Goal: Navigation & Orientation: Find specific page/section

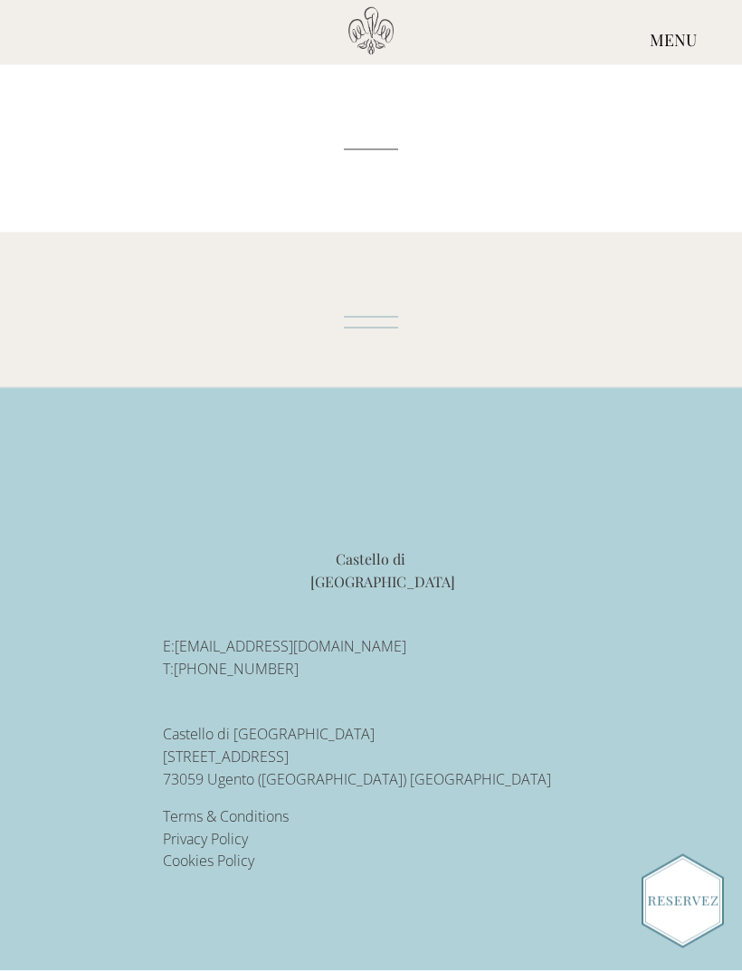
scroll to position [5958, 0]
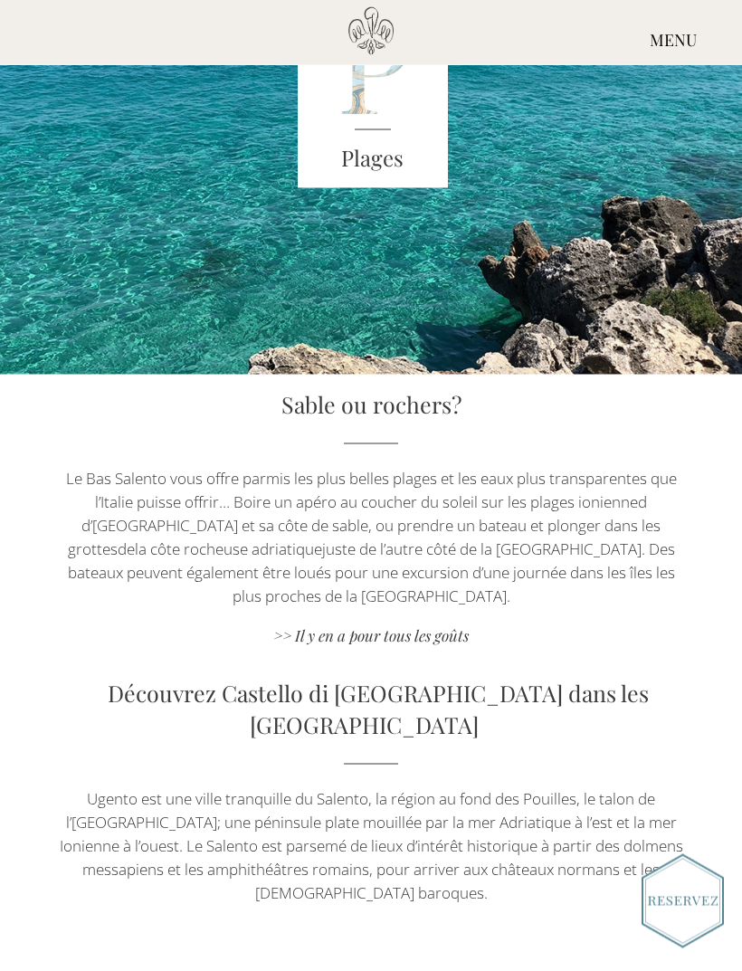
click at [664, 43] on div "MENU" at bounding box center [674, 40] width 138 height 67
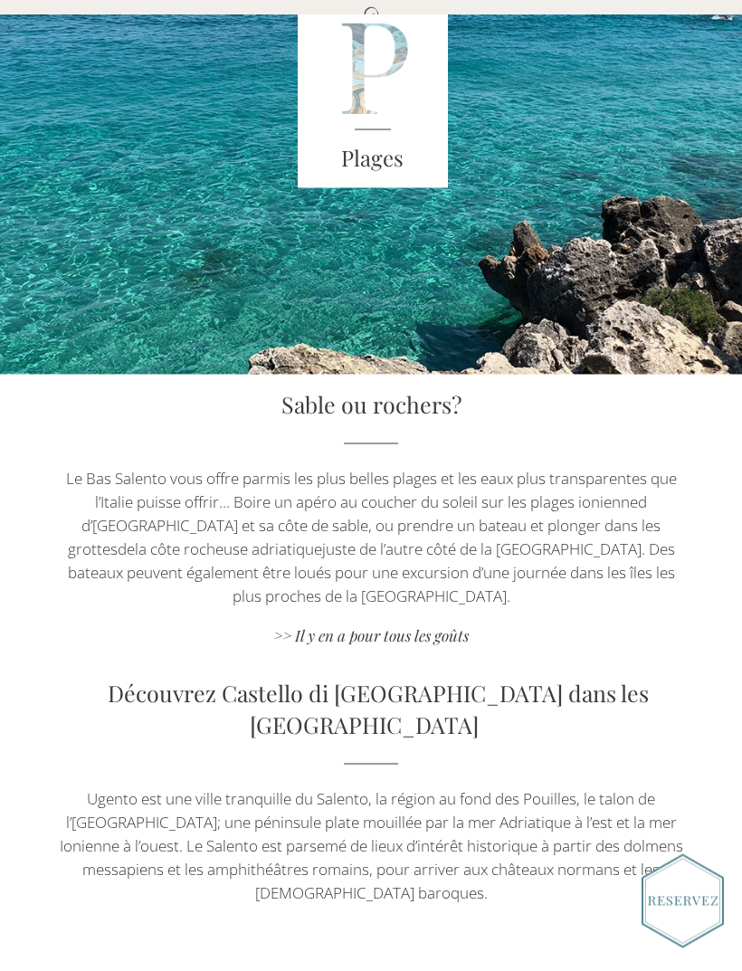
scroll to position [3971, 0]
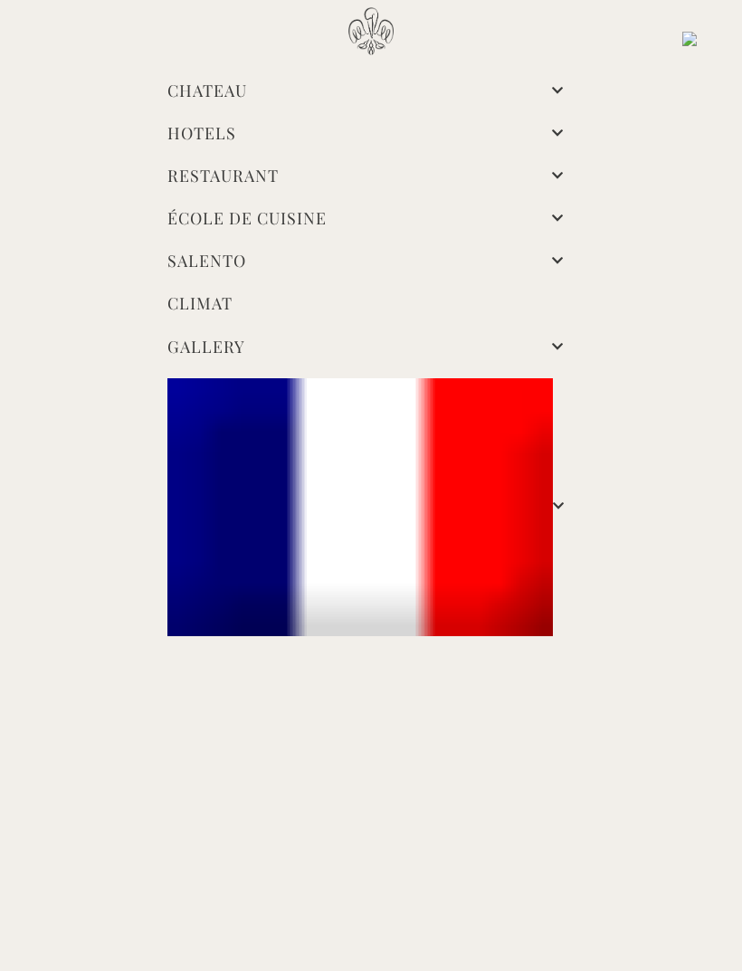
click at [548, 130] on li "Hotels Chambres Castello Chambres Masseria Expériences Mariages Directions Pres…" at bounding box center [371, 134] width 435 height 43
click at [521, 129] on li "Hotels Chambres Castello Chambres Masseria Expériences Mariages Directions Pres…" at bounding box center [371, 134] width 435 height 43
click at [549, 126] on li "Hotels Chambres Castello Chambres Masseria Expériences Mariages Directions Pres…" at bounding box center [371, 134] width 435 height 43
click at [236, 129] on link "Hotels" at bounding box center [201, 133] width 69 height 22
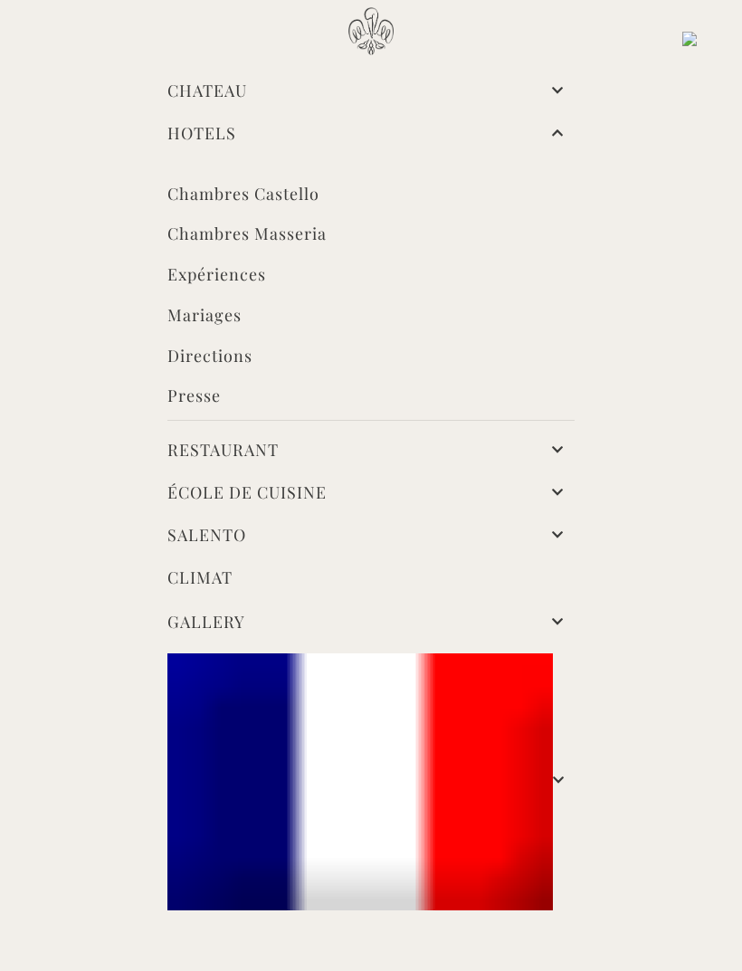
click at [309, 195] on link "Chambres Castello" at bounding box center [370, 196] width 407 height 26
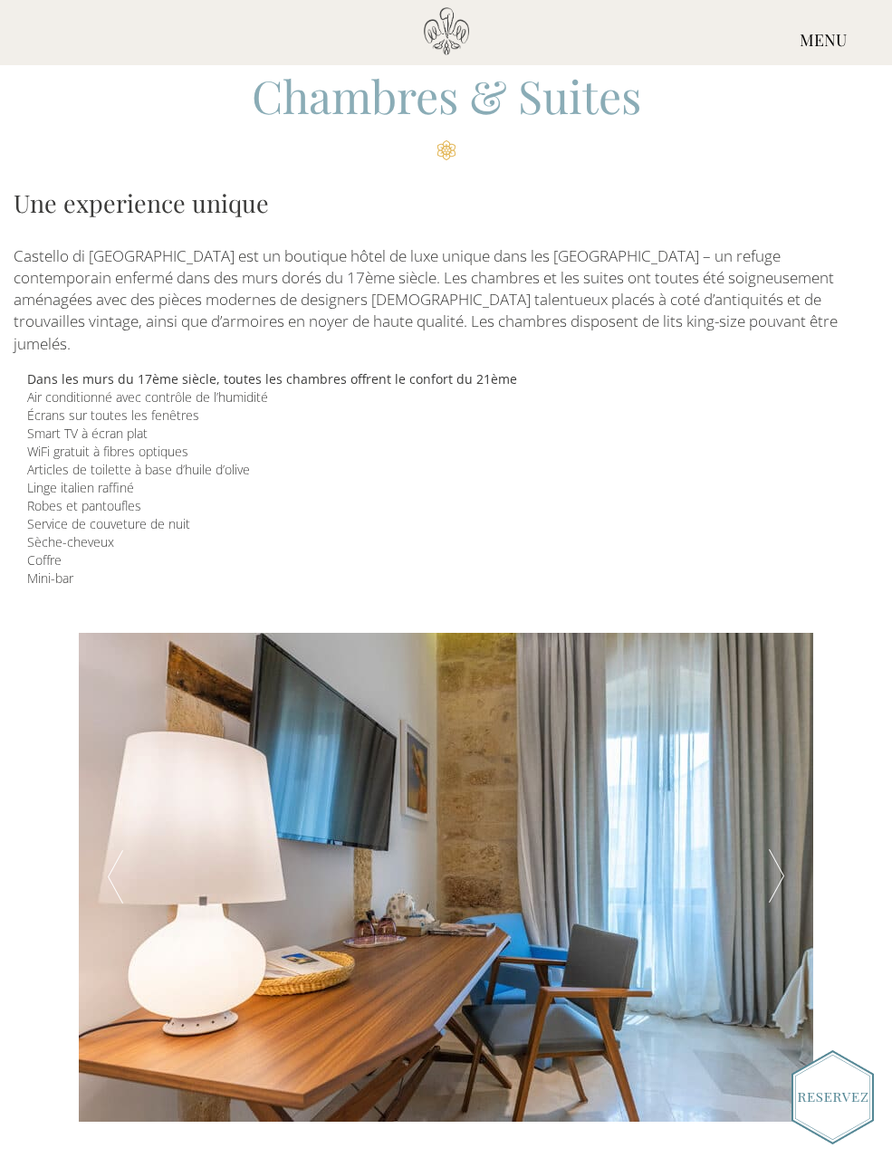
click at [820, 31] on div "MENU" at bounding box center [823, 40] width 138 height 67
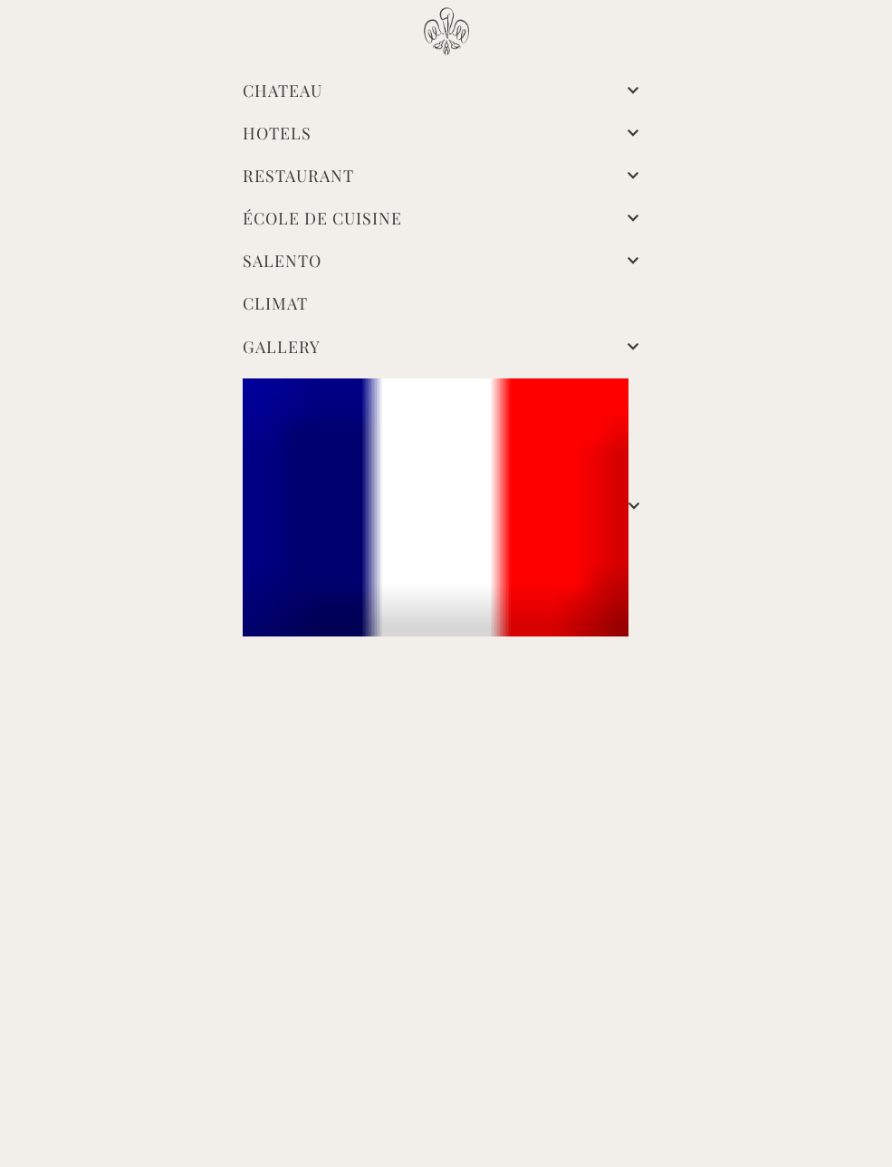
click at [311, 138] on link "Hotels" at bounding box center [277, 133] width 69 height 22
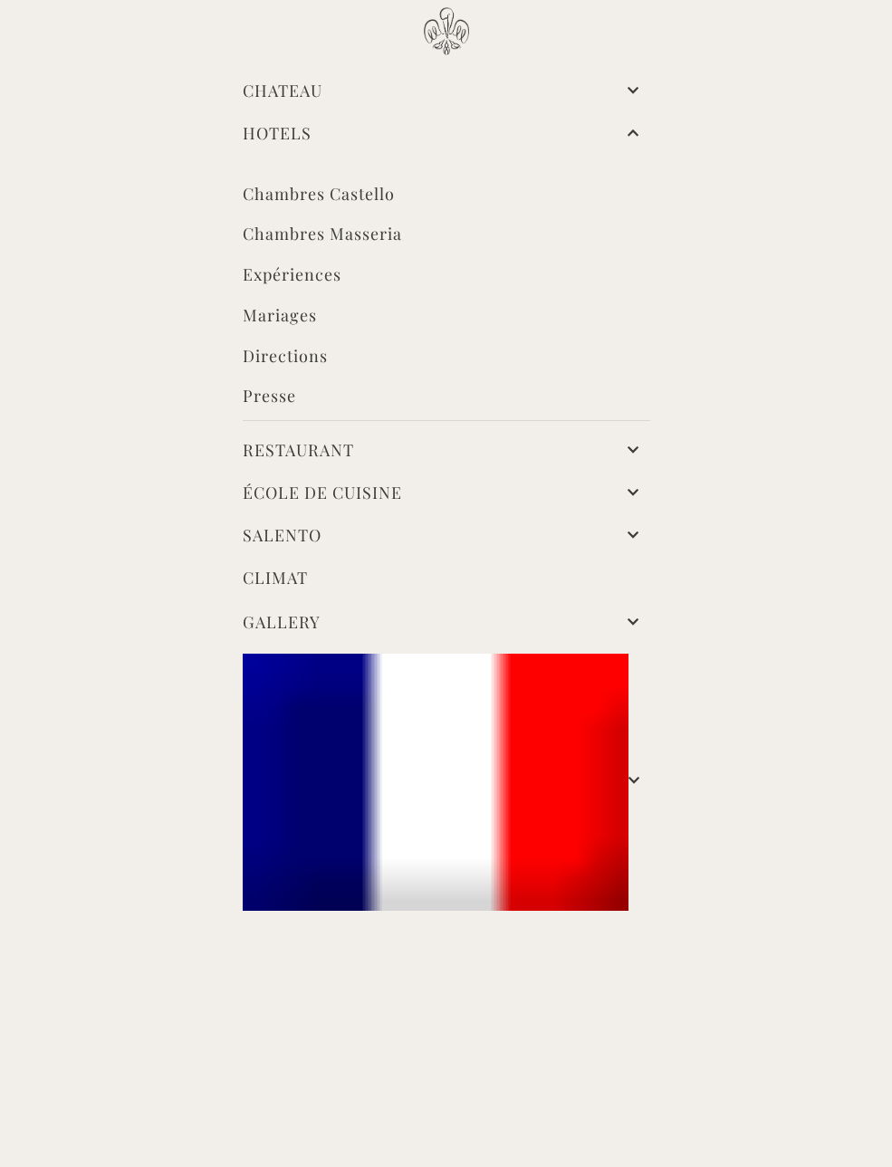
click at [394, 236] on link "Chambres Masseria" at bounding box center [446, 236] width 407 height 26
click at [368, 229] on link "Chambres Masseria" at bounding box center [446, 236] width 407 height 26
click at [396, 229] on link "Chambres Masseria" at bounding box center [446, 236] width 407 height 26
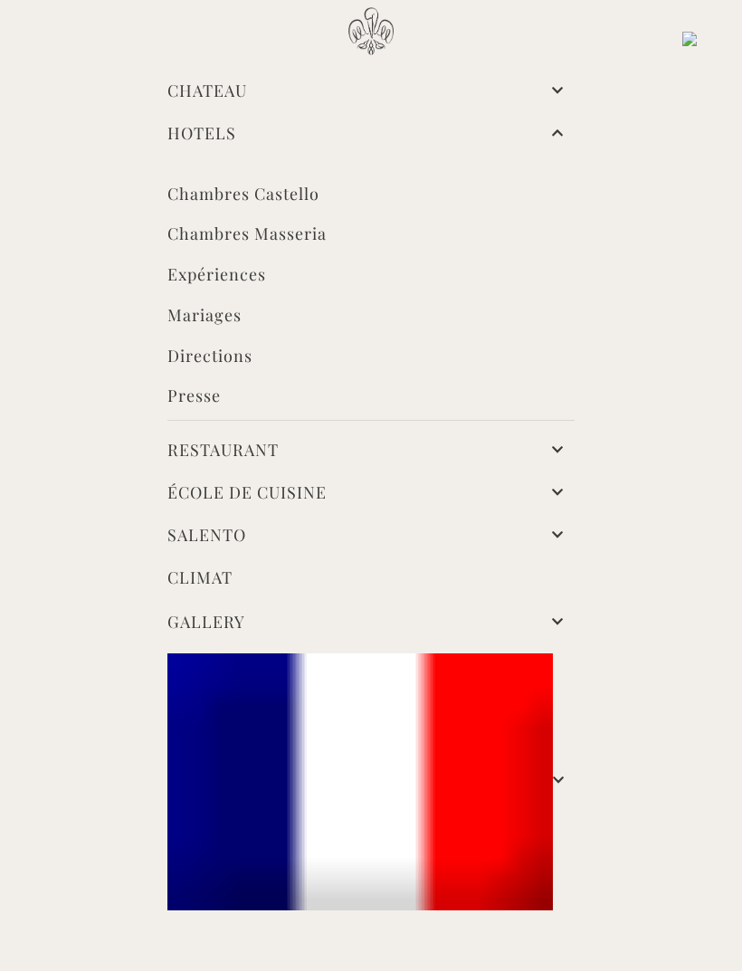
click at [279, 439] on link "Restaurant" at bounding box center [222, 450] width 111 height 22
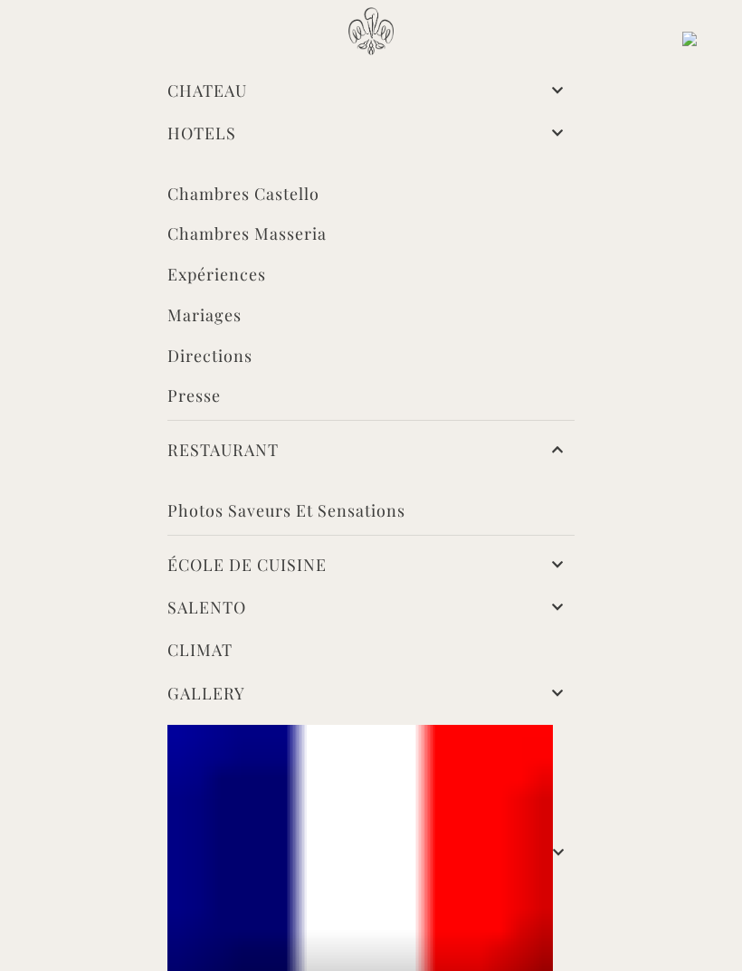
click at [399, 491] on li "Photos saveurs et sensations" at bounding box center [370, 500] width 407 height 72
click at [389, 502] on link "Photos saveurs et sensations" at bounding box center [370, 513] width 407 height 26
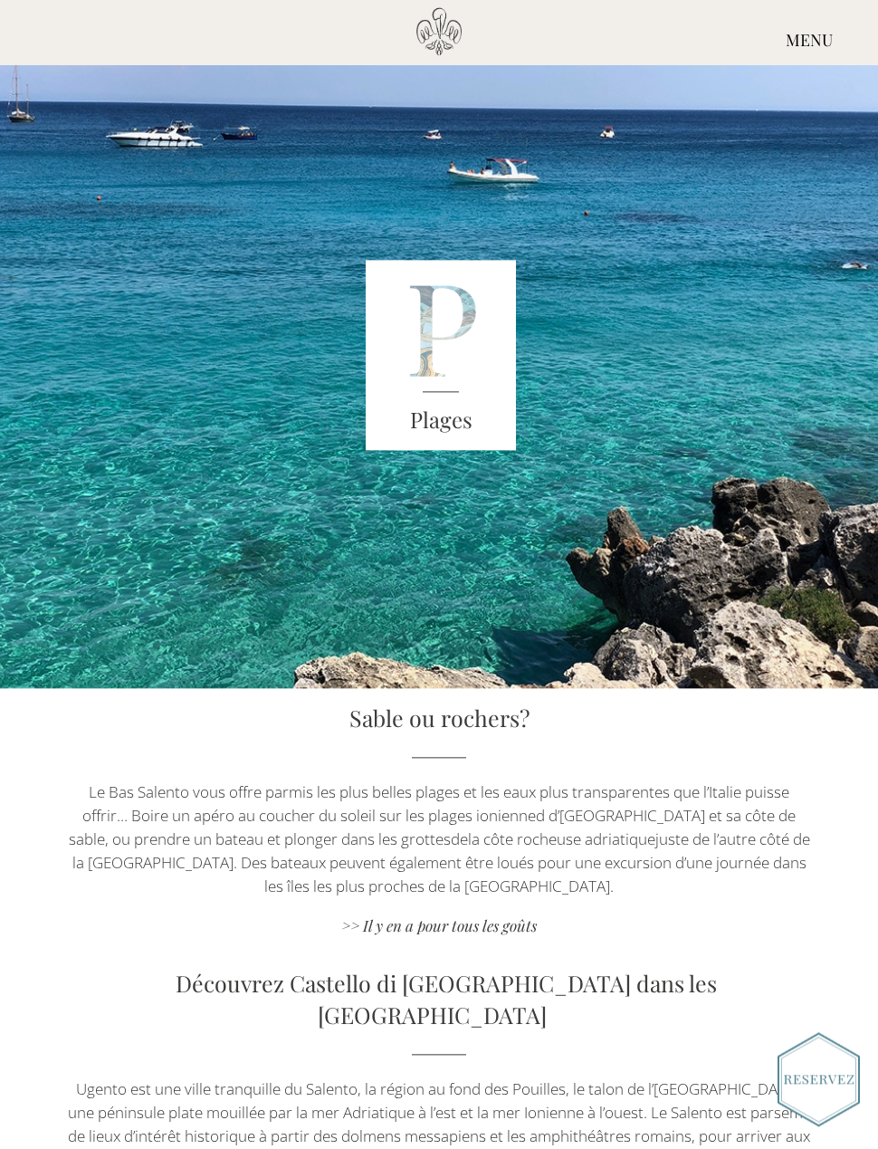
click at [817, 29] on div "MENU" at bounding box center [810, 40] width 138 height 67
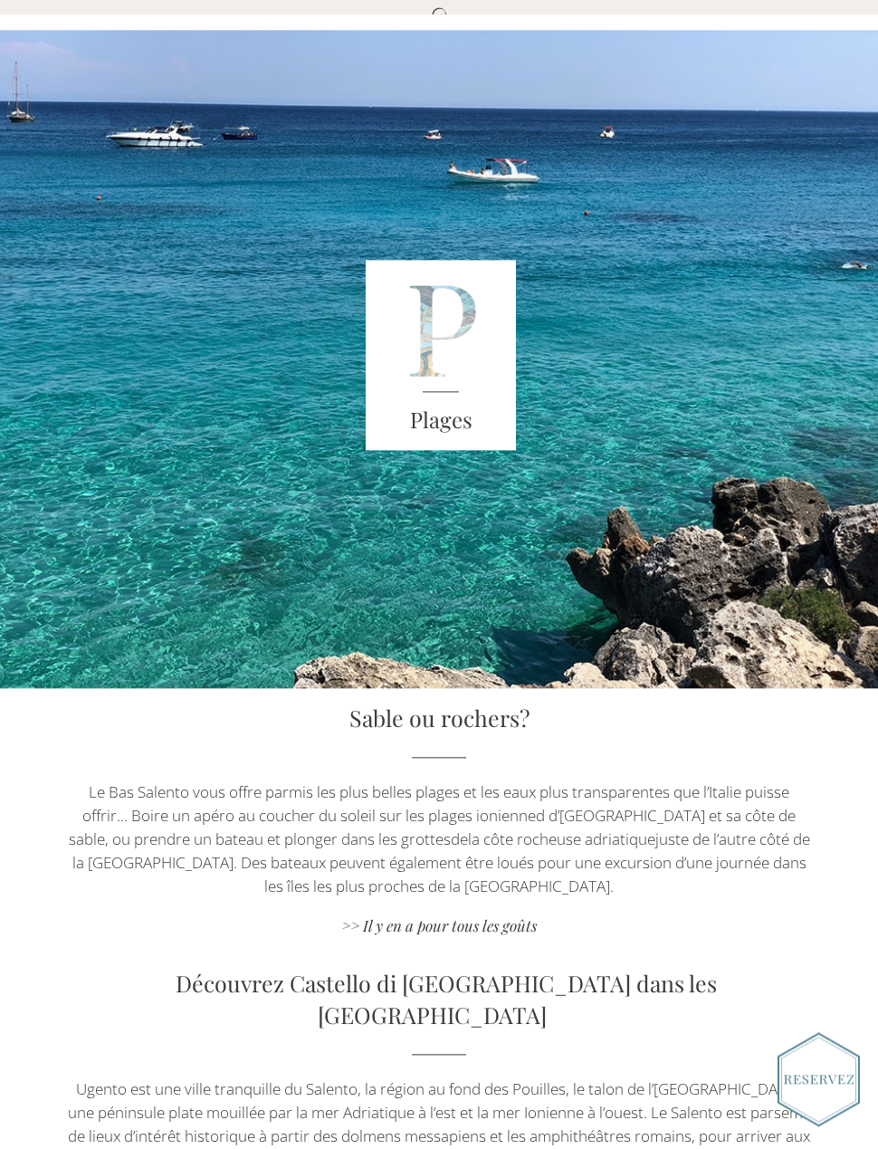
scroll to position [4079, 0]
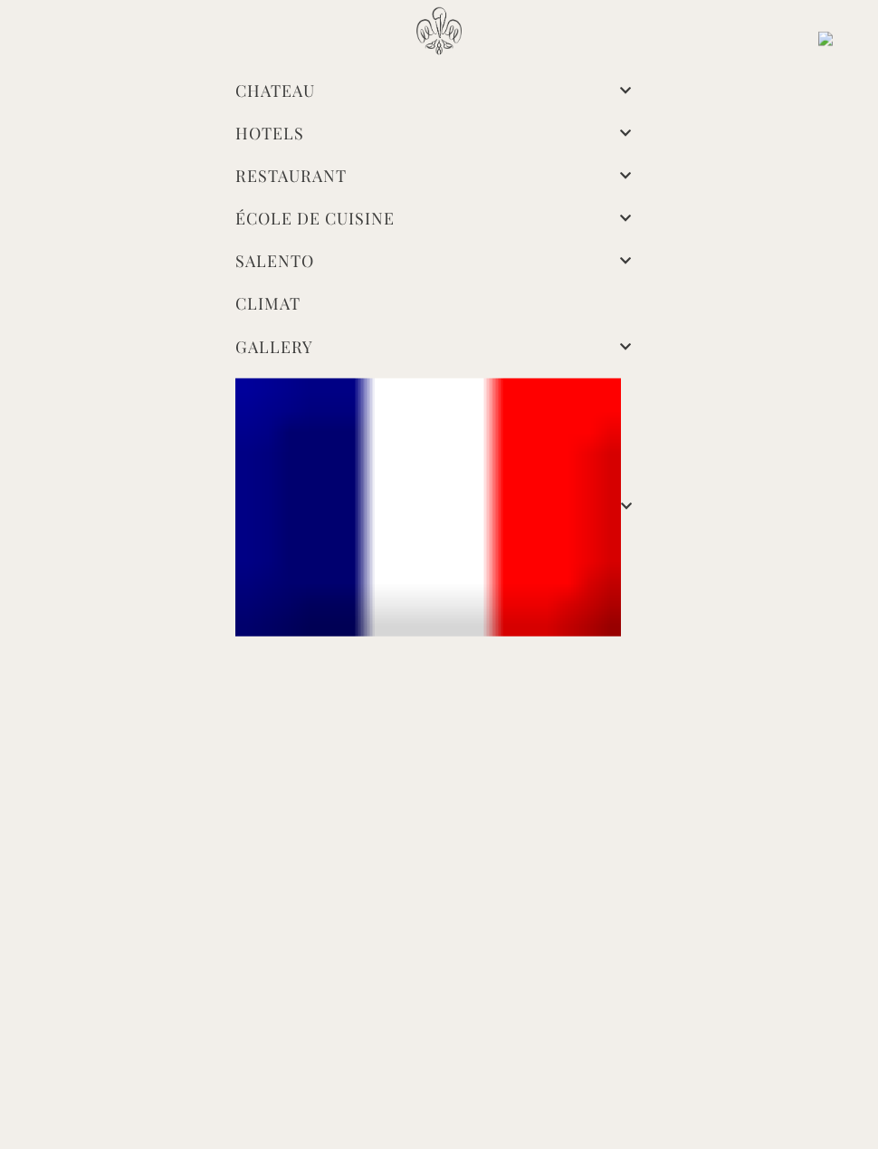
click at [315, 81] on link "Chateau" at bounding box center [275, 91] width 80 height 22
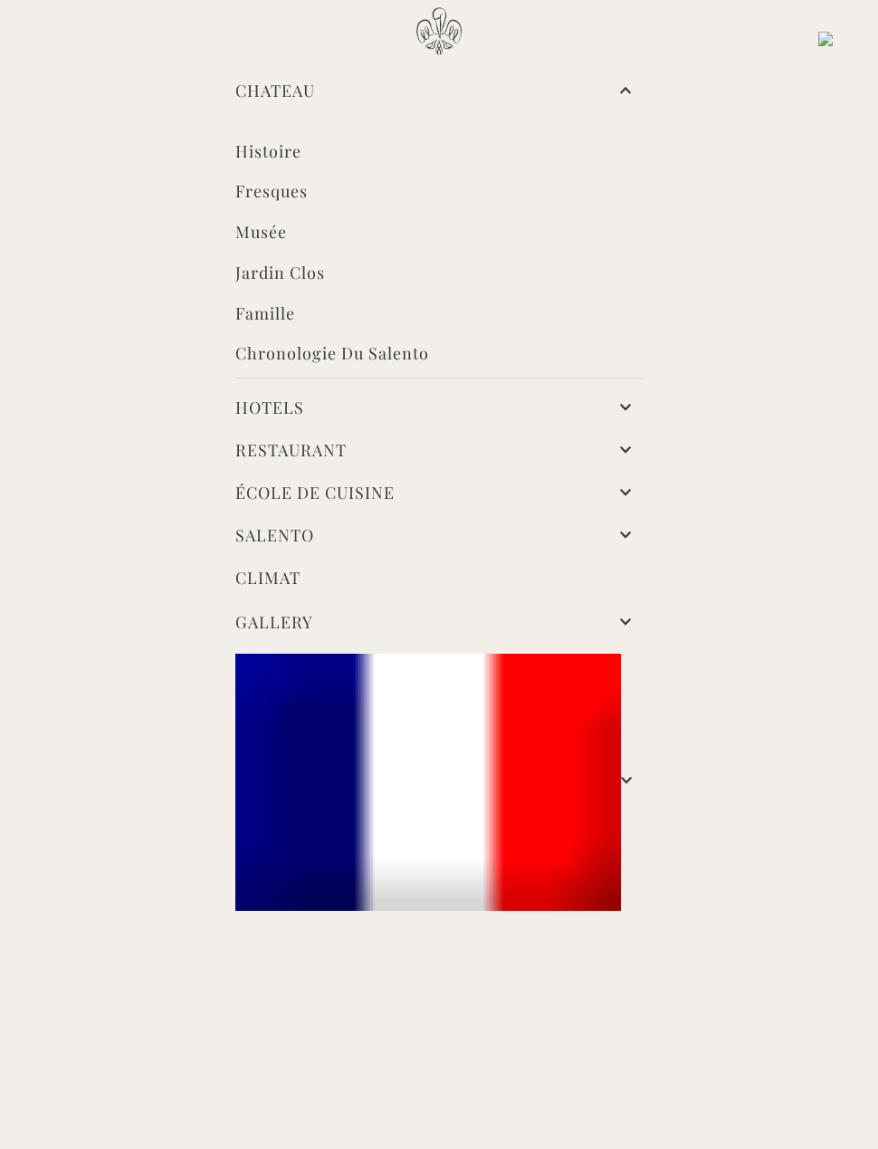
click at [639, 71] on li "Chateau Histoire Fresques Musée Jardin clos Famille Chronologie du Salento" at bounding box center [439, 229] width 435 height 317
click at [287, 223] on link "Musée" at bounding box center [438, 234] width 407 height 26
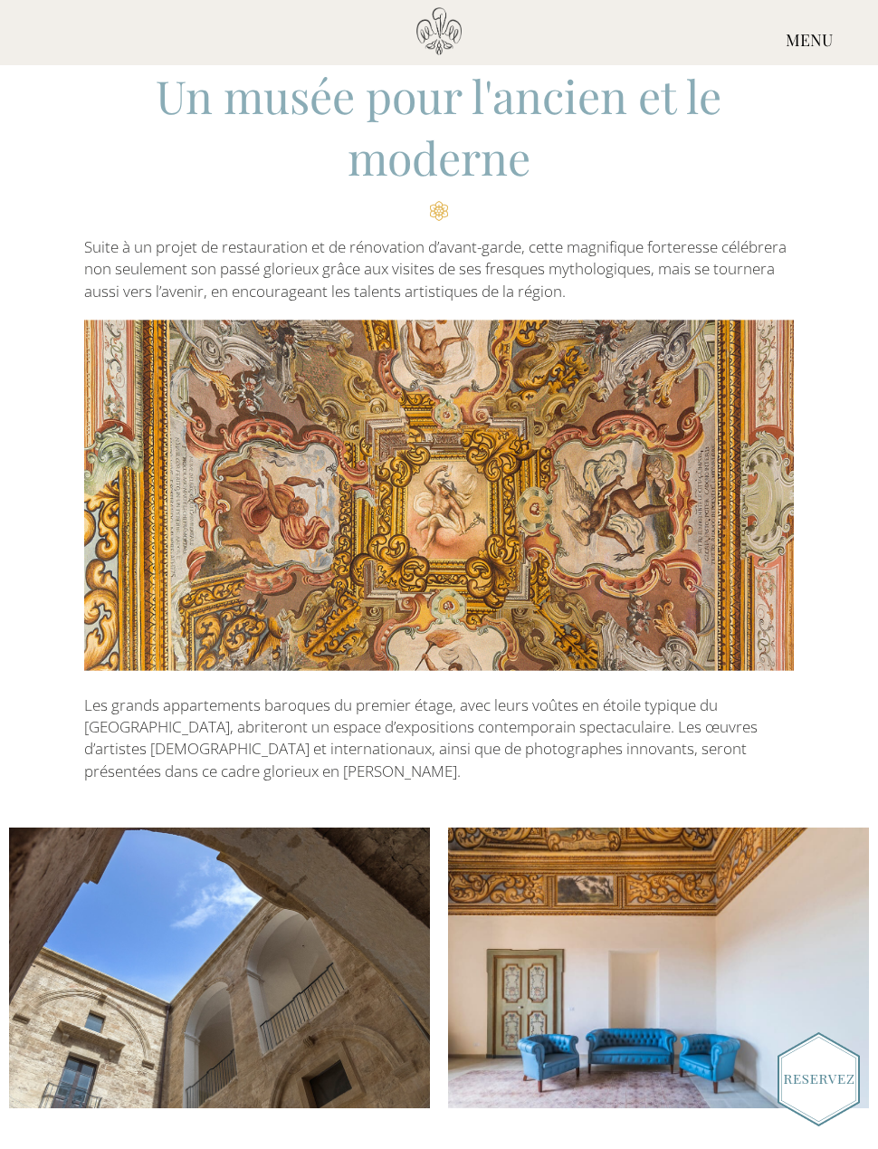
click at [805, 31] on div "MENU" at bounding box center [810, 40] width 138 height 67
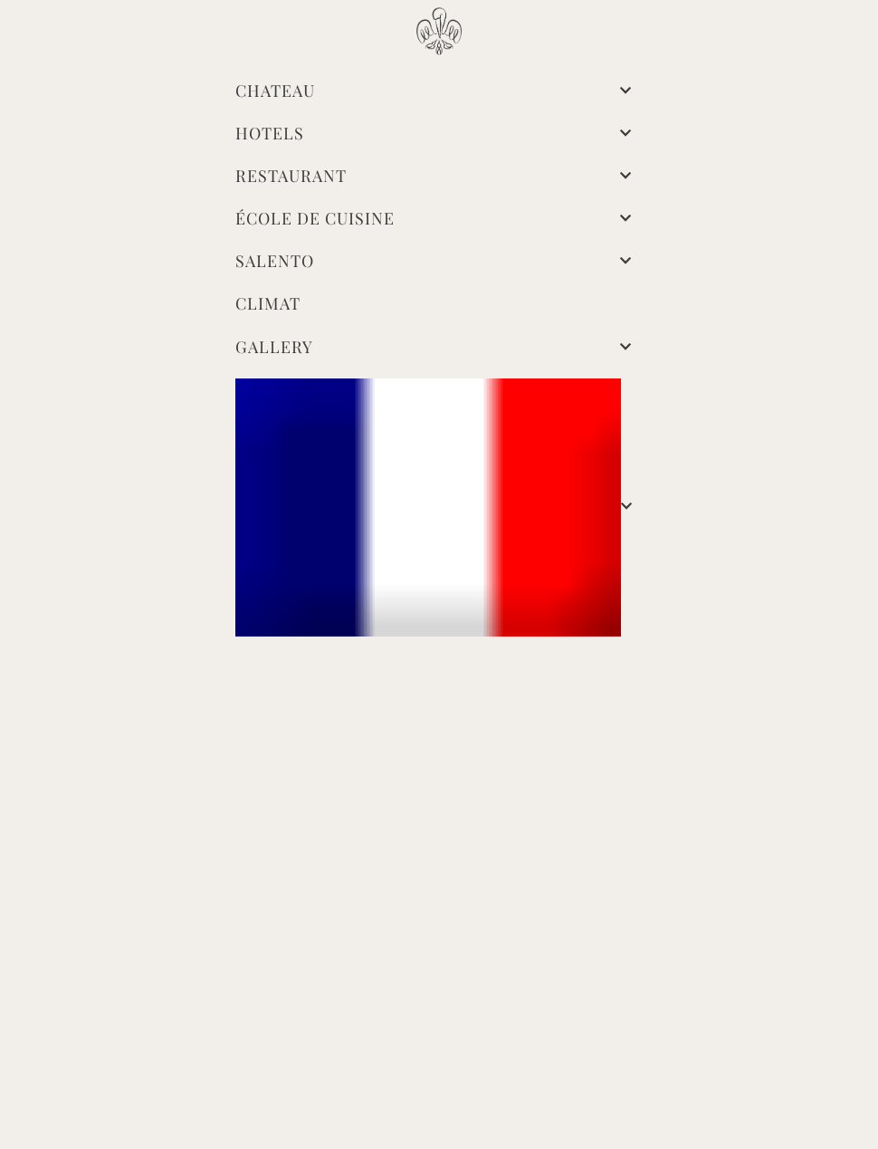
click at [304, 137] on link "Hotels" at bounding box center [269, 133] width 69 height 22
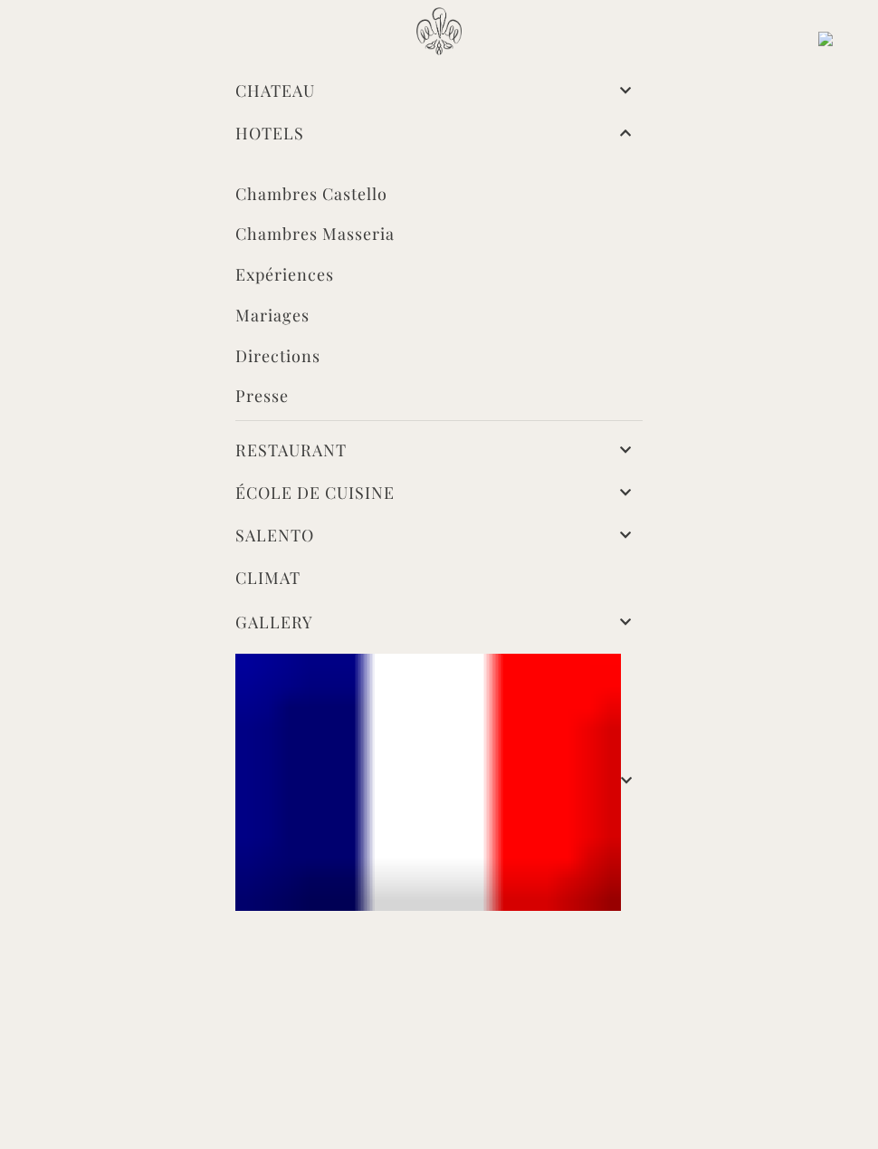
click at [397, 187] on li "Chambres Castello" at bounding box center [438, 182] width 407 height 70
click at [355, 196] on link "Chambres Castello" at bounding box center [438, 196] width 407 height 26
